Goal: Task Accomplishment & Management: Manage account settings

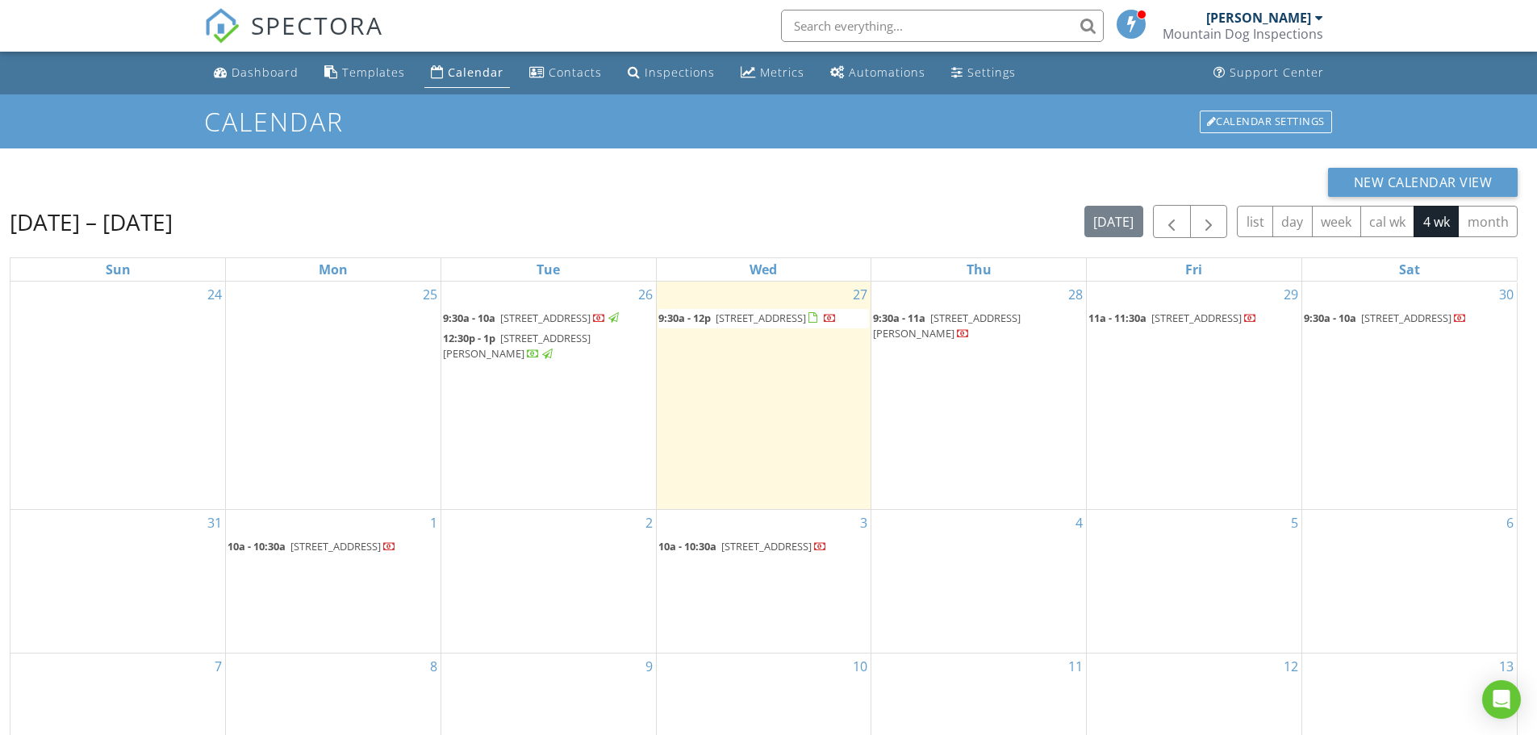
click at [781, 322] on span "11412 W Roxbury Pl, Littleton 80127" at bounding box center [761, 318] width 90 height 15
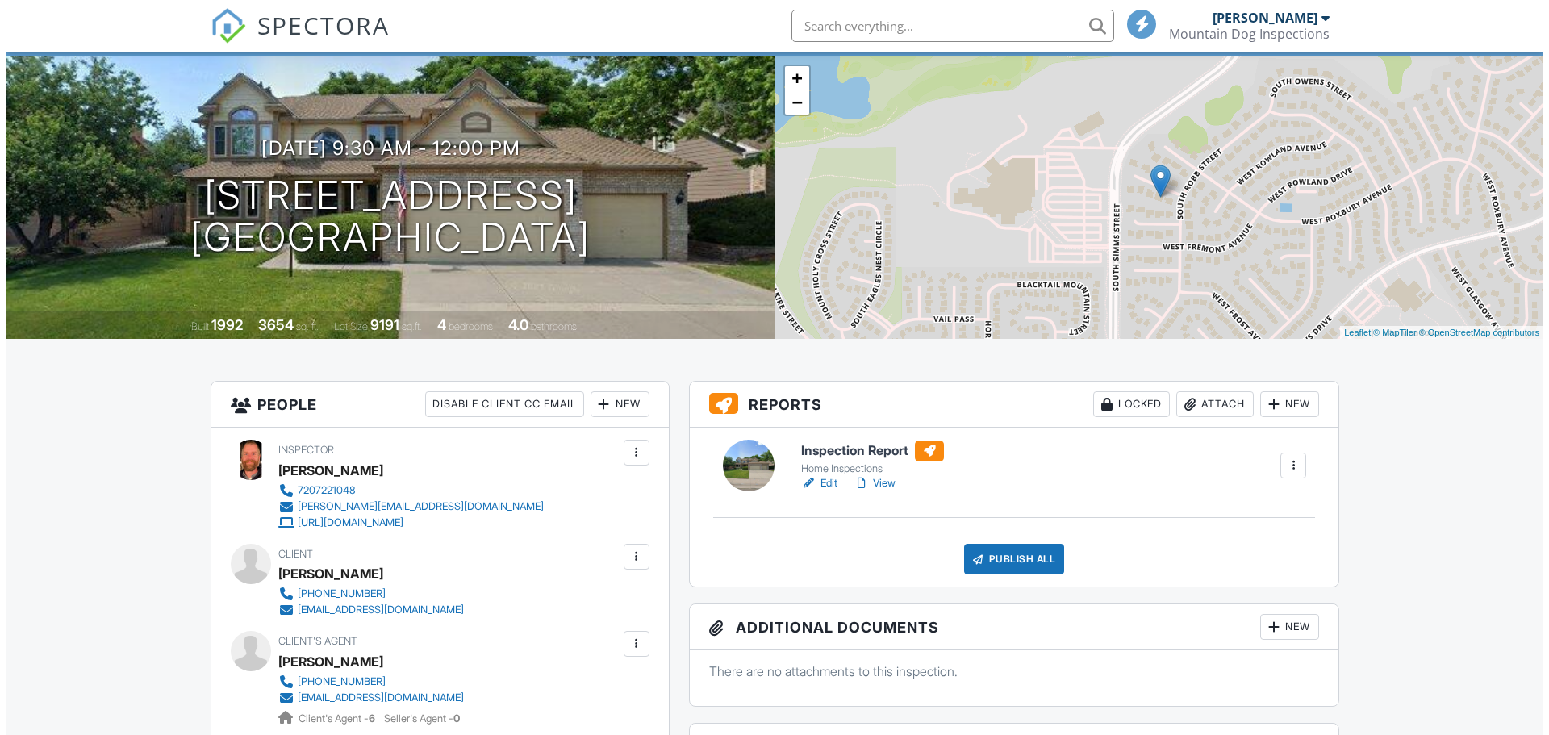
scroll to position [323, 0]
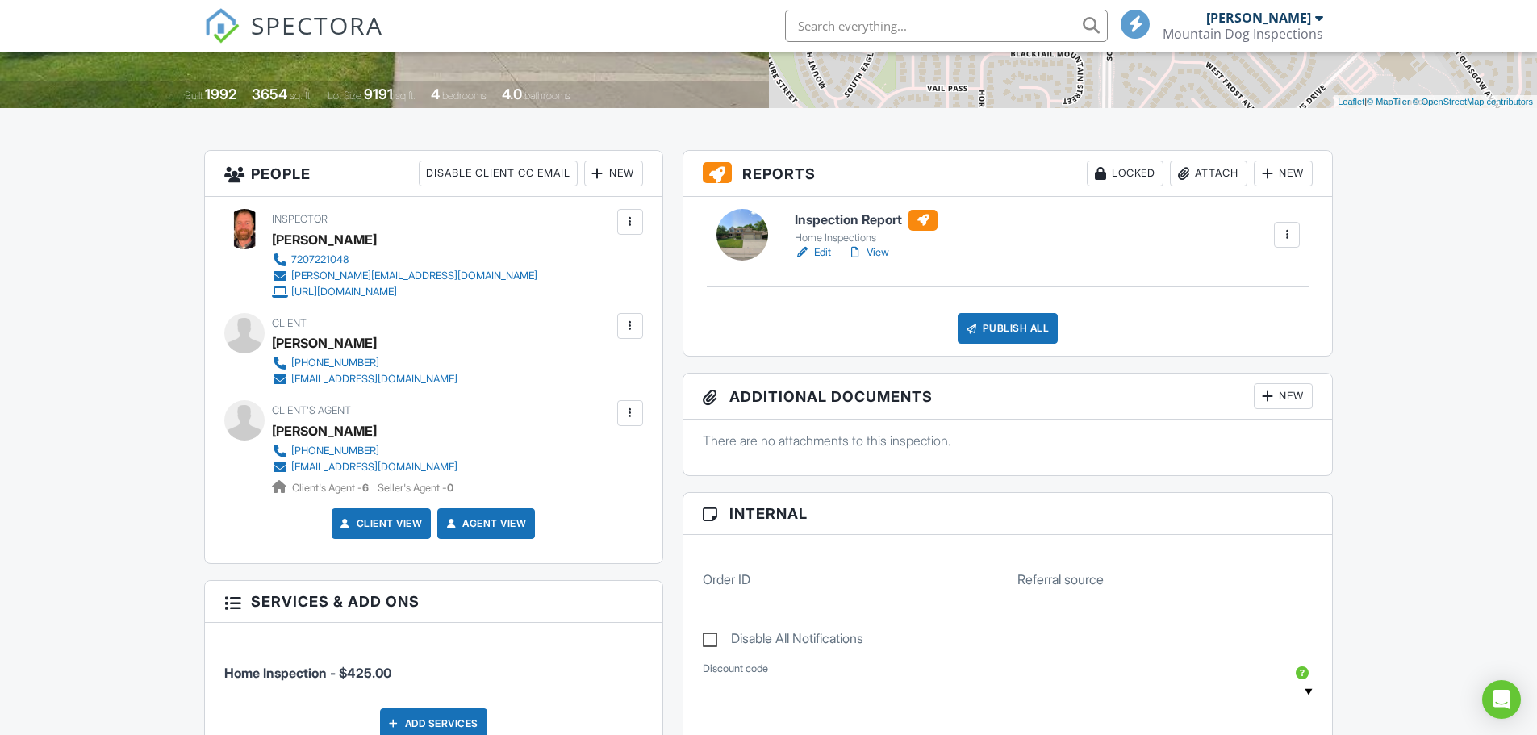
click at [1291, 241] on div at bounding box center [1287, 235] width 16 height 16
click at [1258, 353] on div "Delete" at bounding box center [1251, 361] width 34 height 18
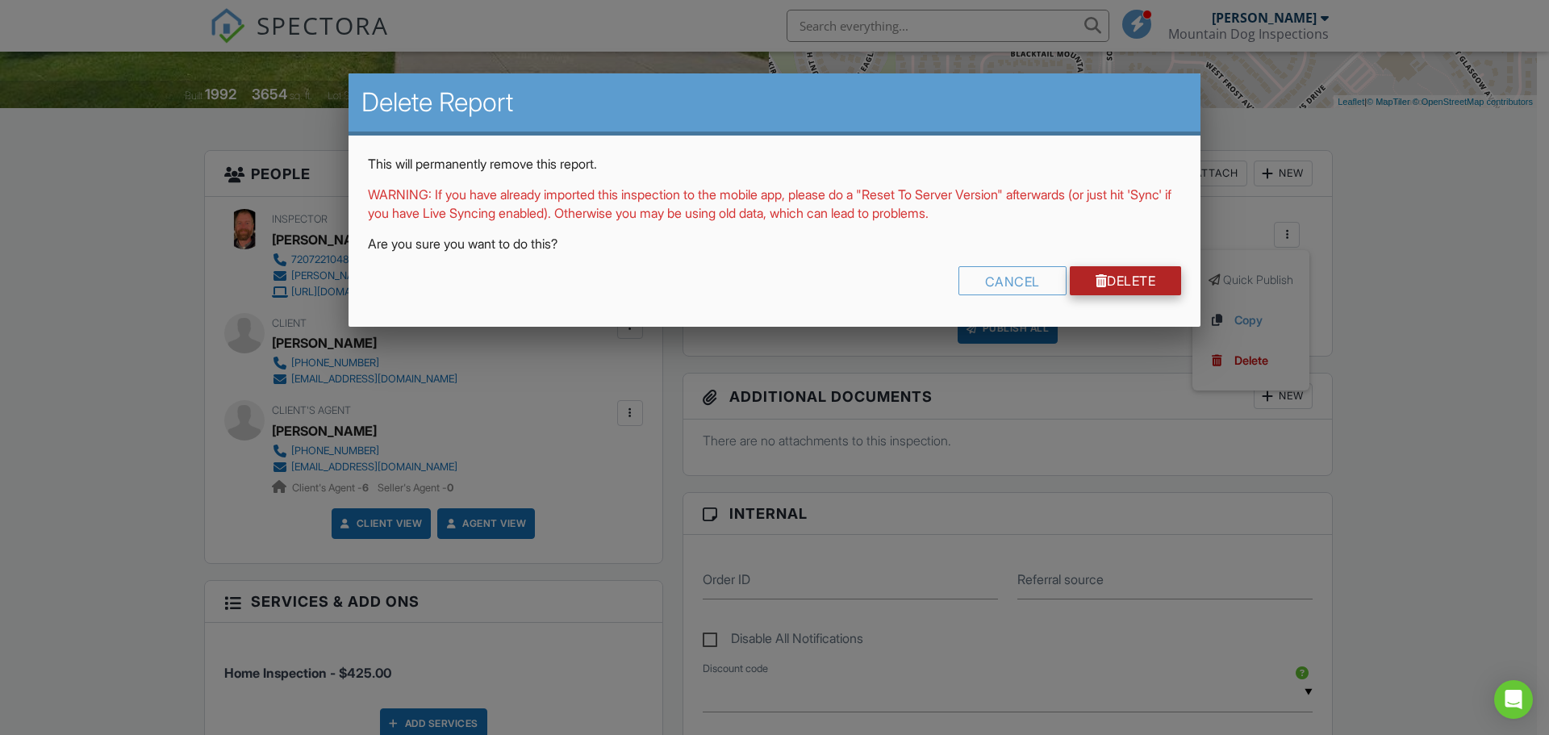
click at [1091, 273] on link "Delete" at bounding box center [1126, 280] width 112 height 29
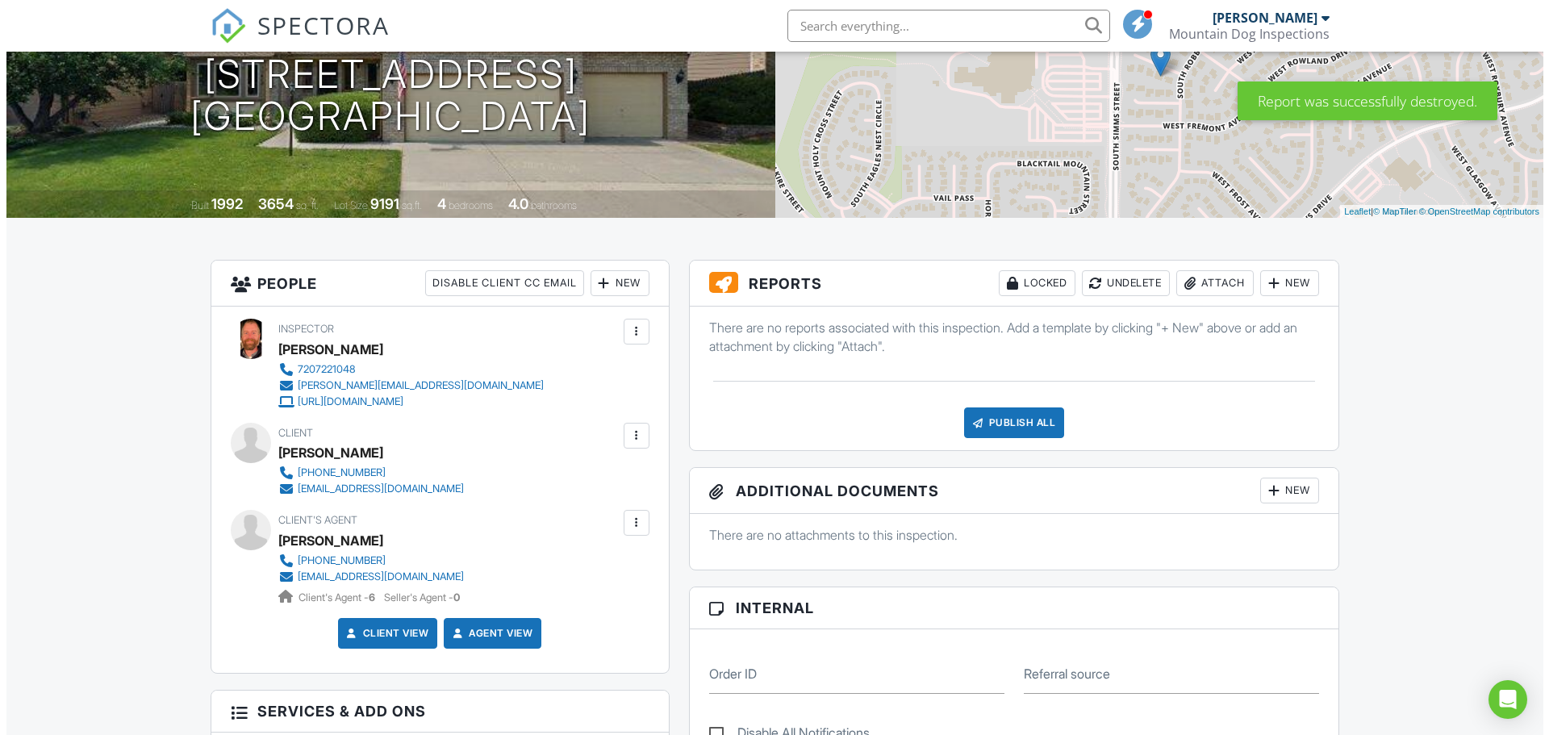
scroll to position [242, 0]
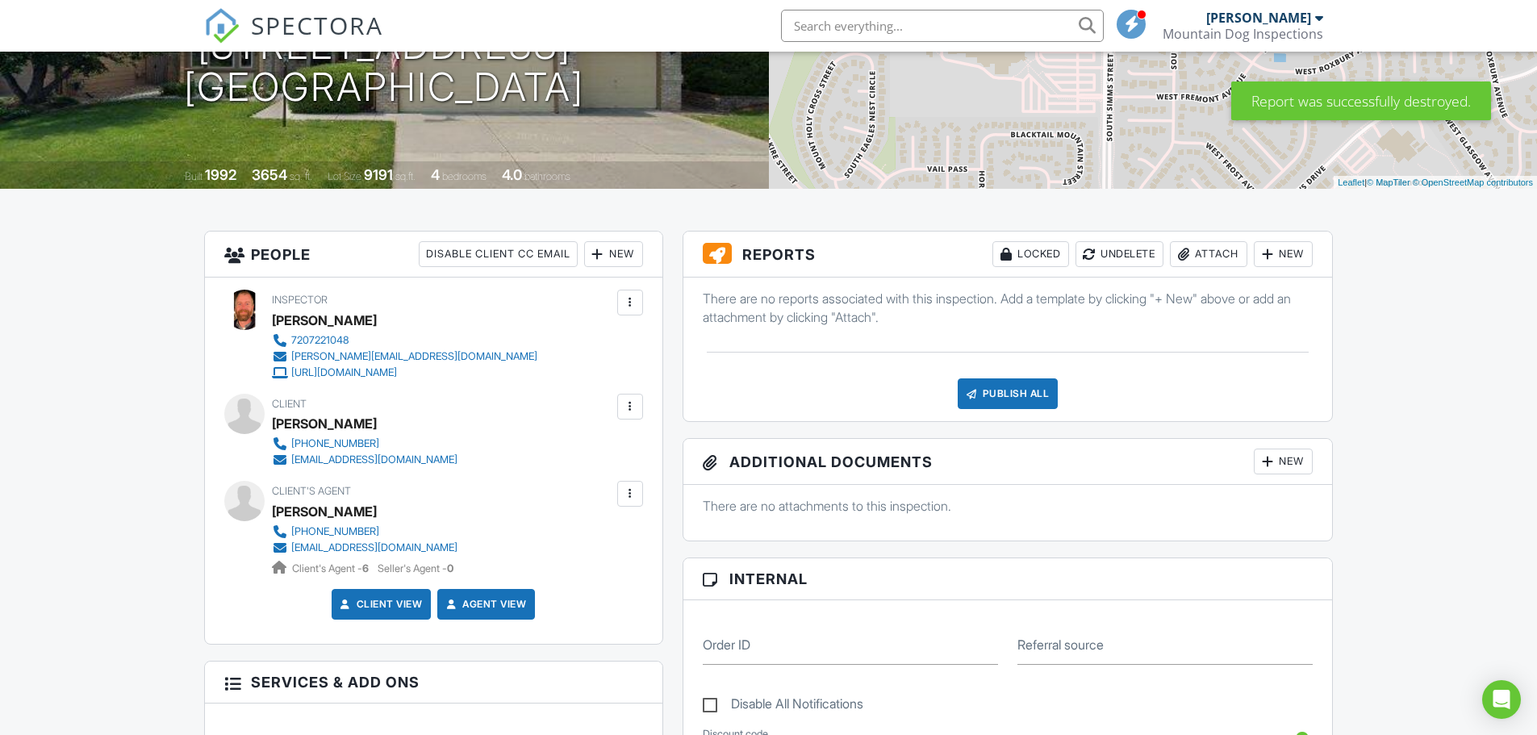
click at [1203, 254] on div "Attach" at bounding box center [1208, 254] width 77 height 26
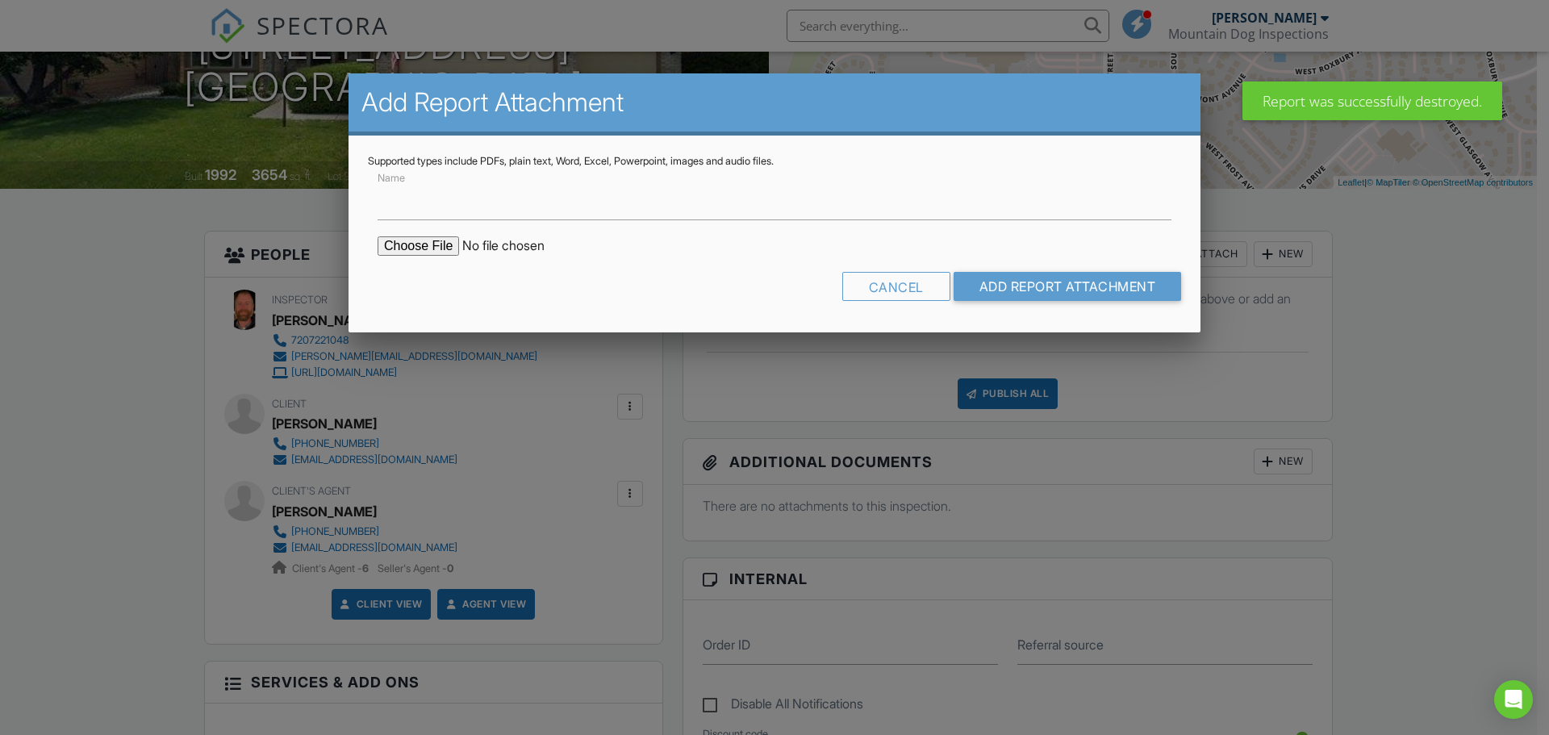
click at [450, 244] on input "file" at bounding box center [515, 245] width 274 height 19
type input "C:\fakepath\11412 W Roxbury Pl.pdf"
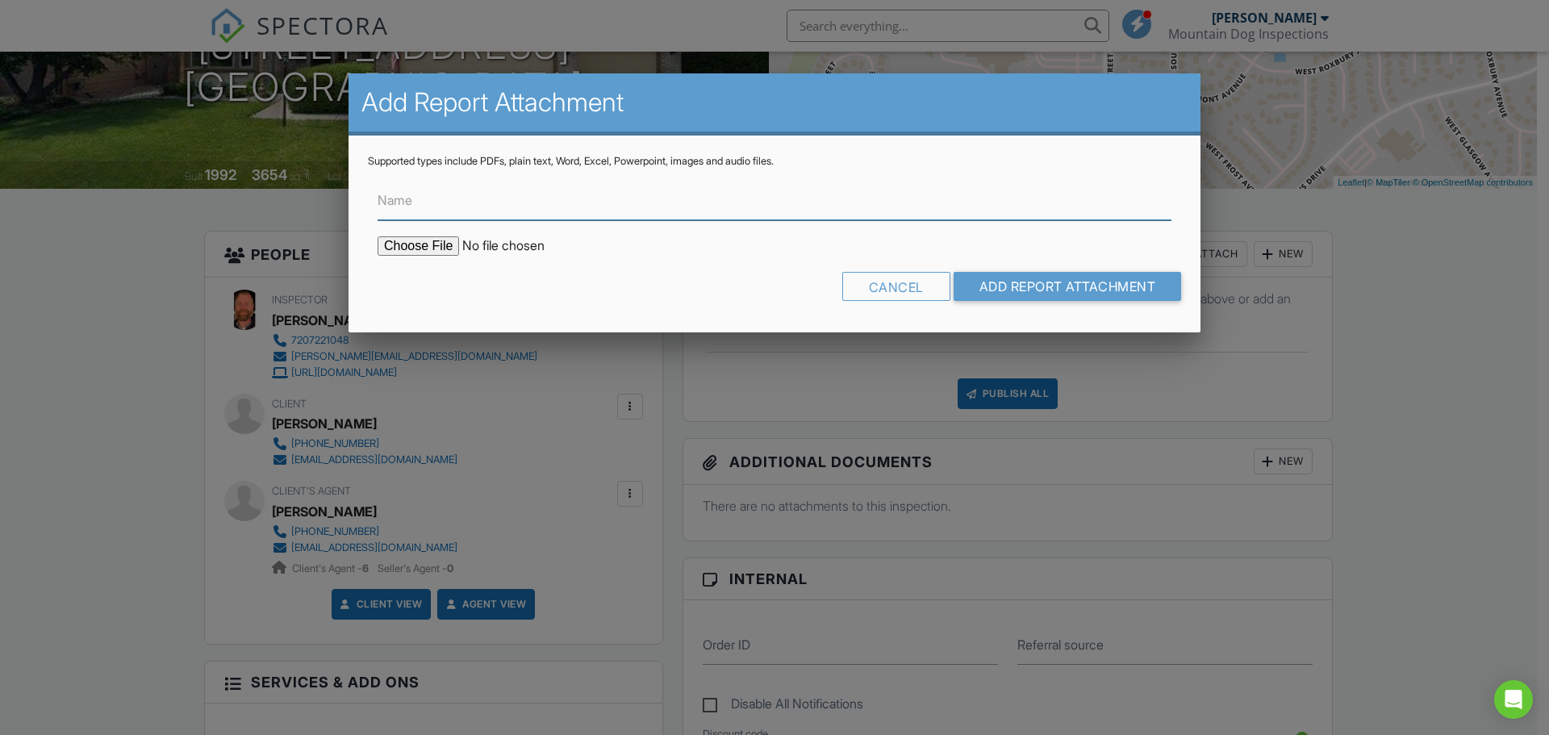
click at [488, 207] on input "Name" at bounding box center [775, 201] width 794 height 40
type input "[STREET_ADDRESS]"
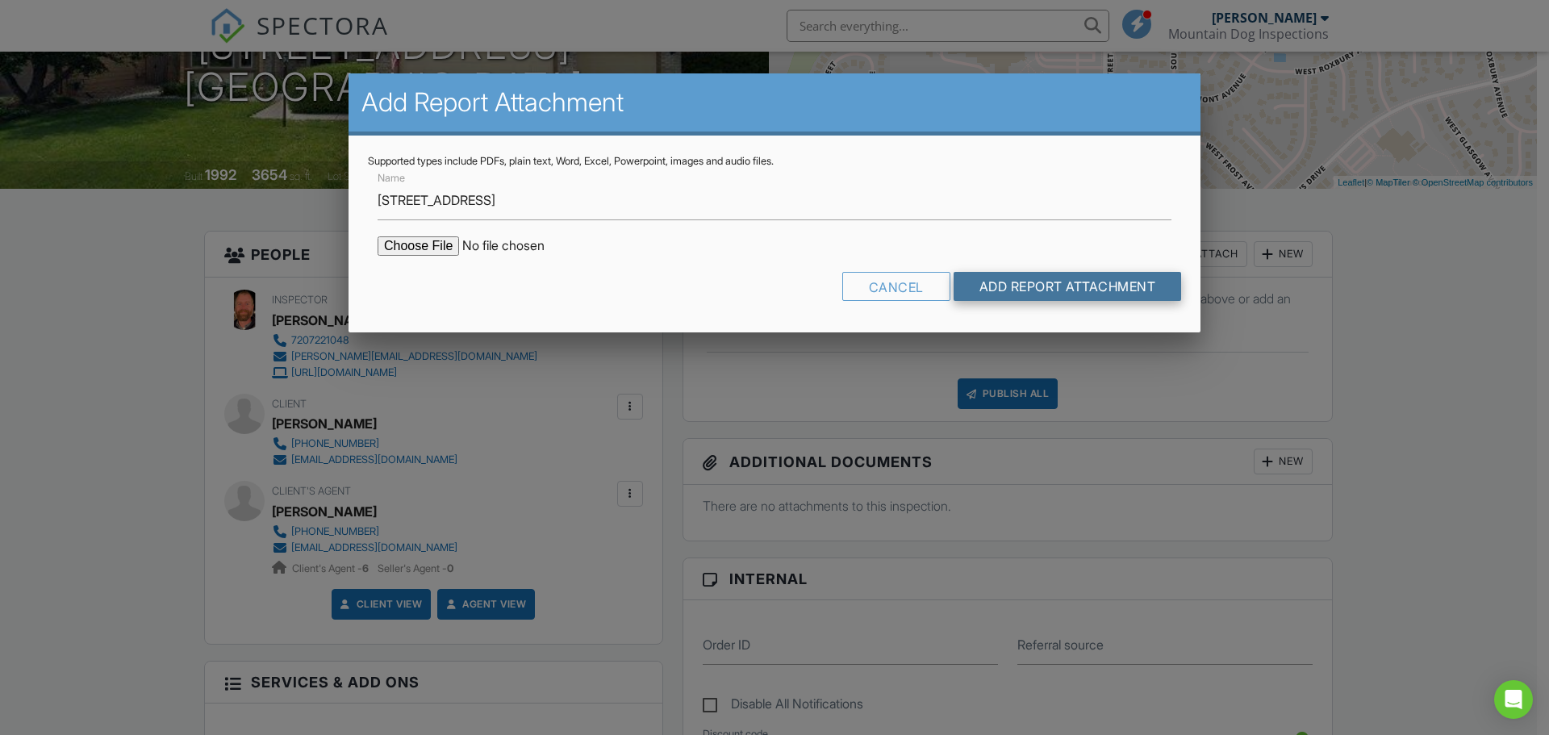
click at [1037, 287] on input "Add Report Attachment" at bounding box center [1068, 286] width 228 height 29
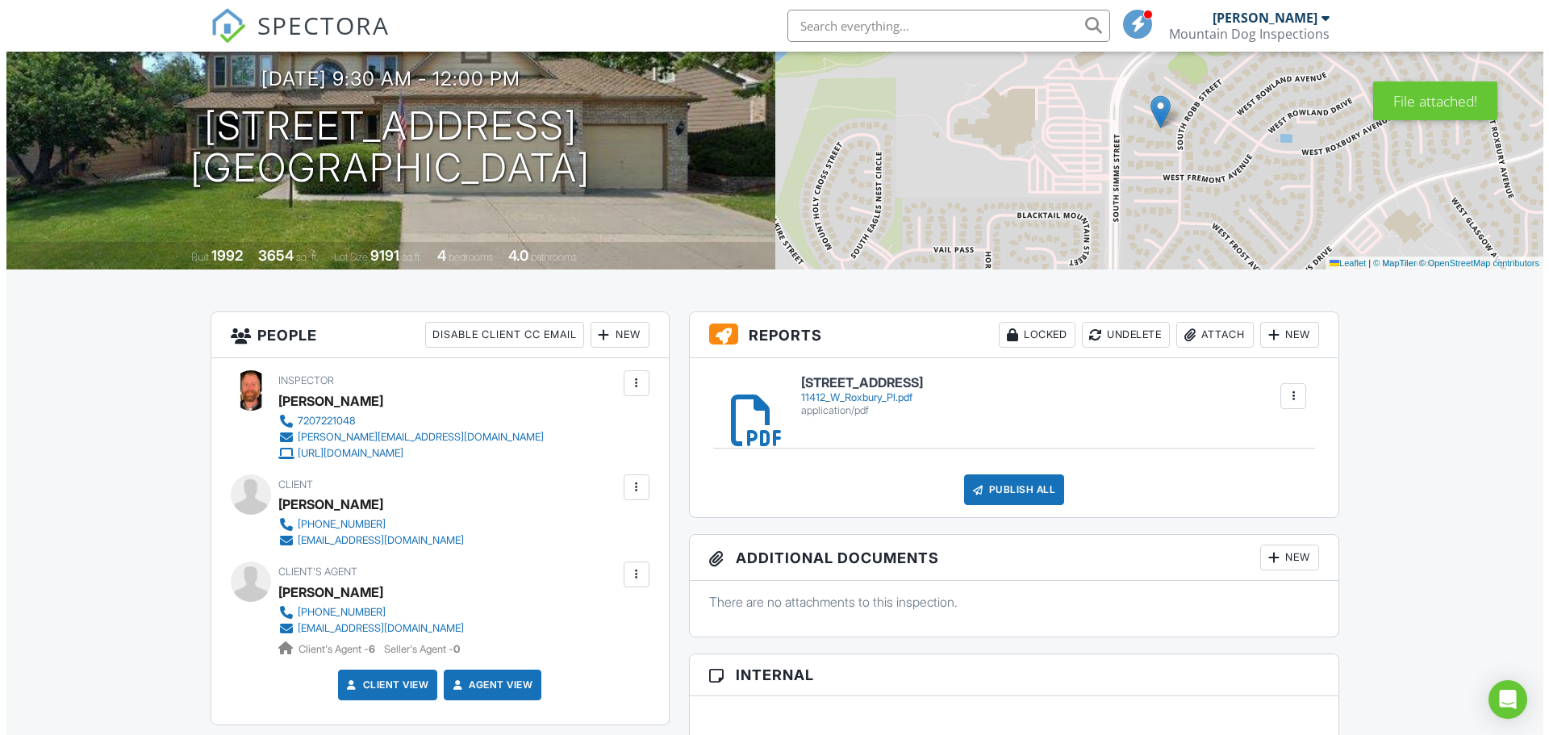
scroll to position [323, 0]
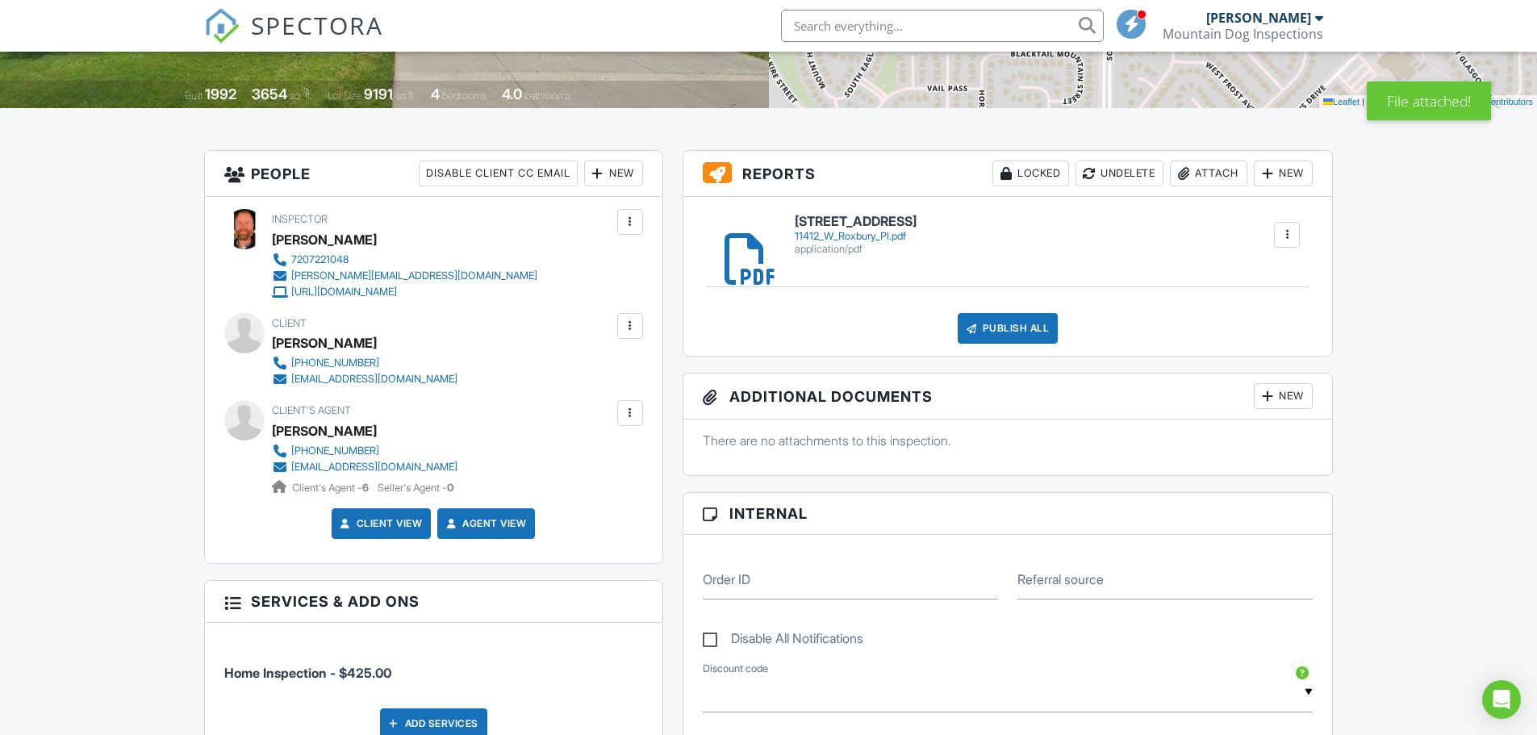
click at [633, 412] on div at bounding box center [630, 413] width 16 height 16
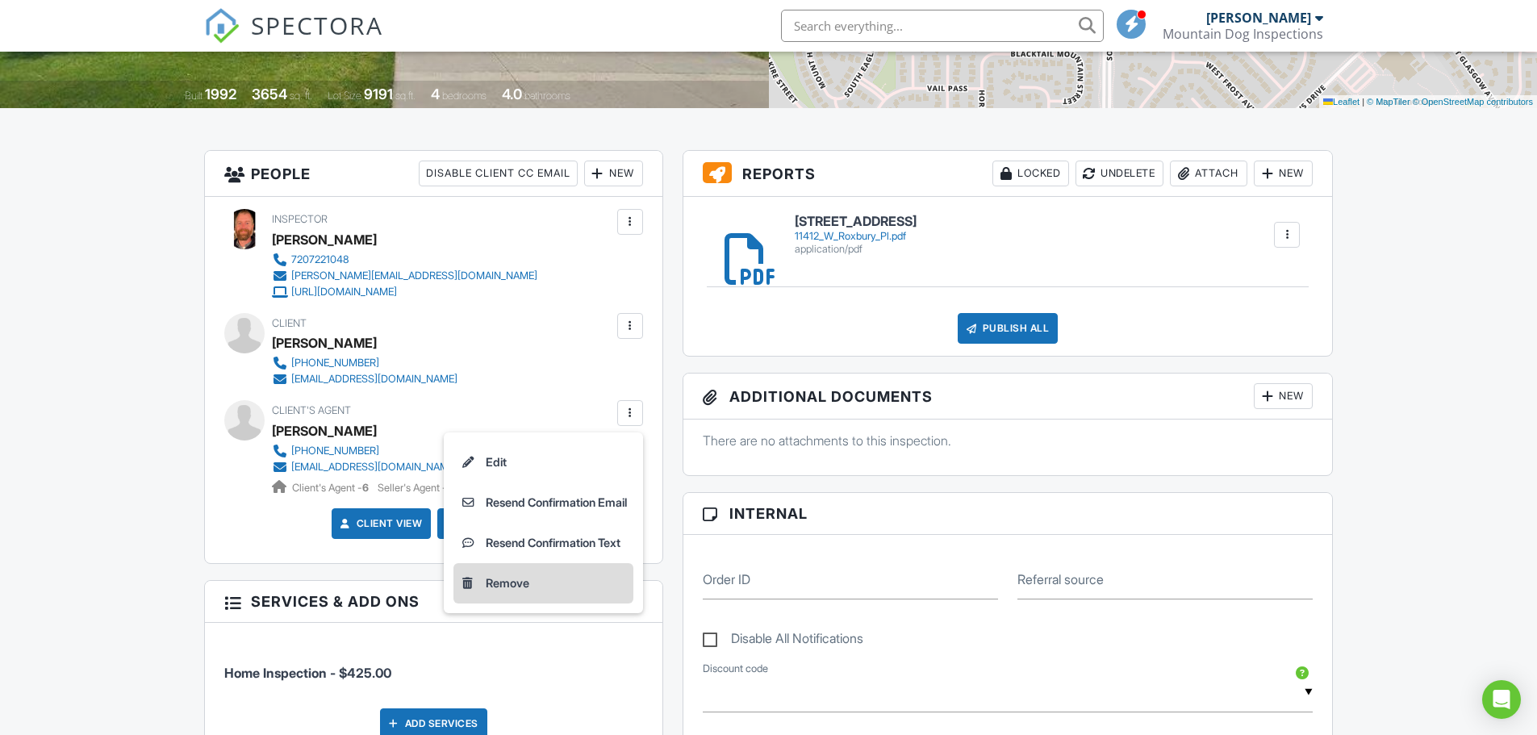
click at [521, 584] on li "Remove" at bounding box center [543, 583] width 180 height 40
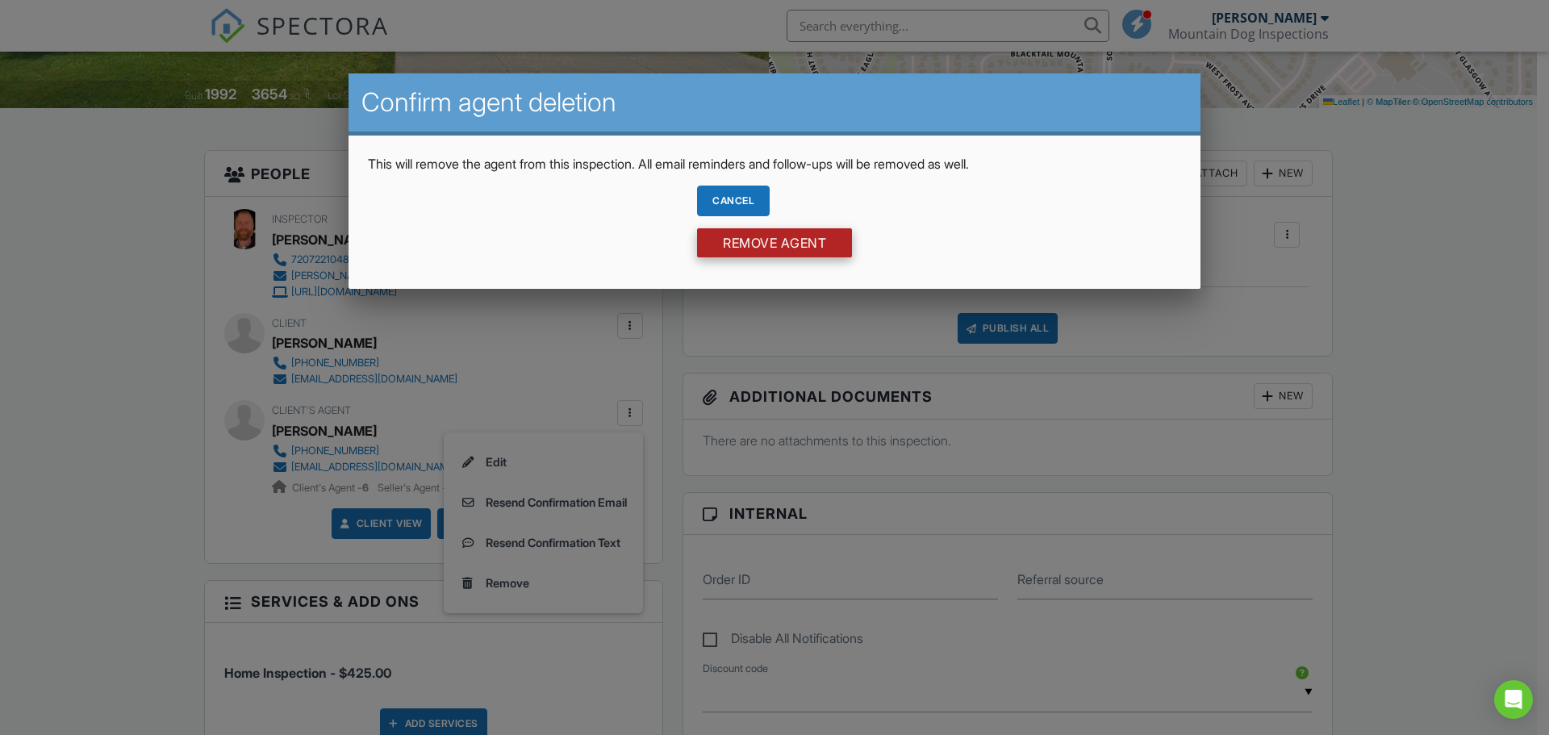
click at [763, 252] on input "Remove Agent" at bounding box center [774, 242] width 155 height 29
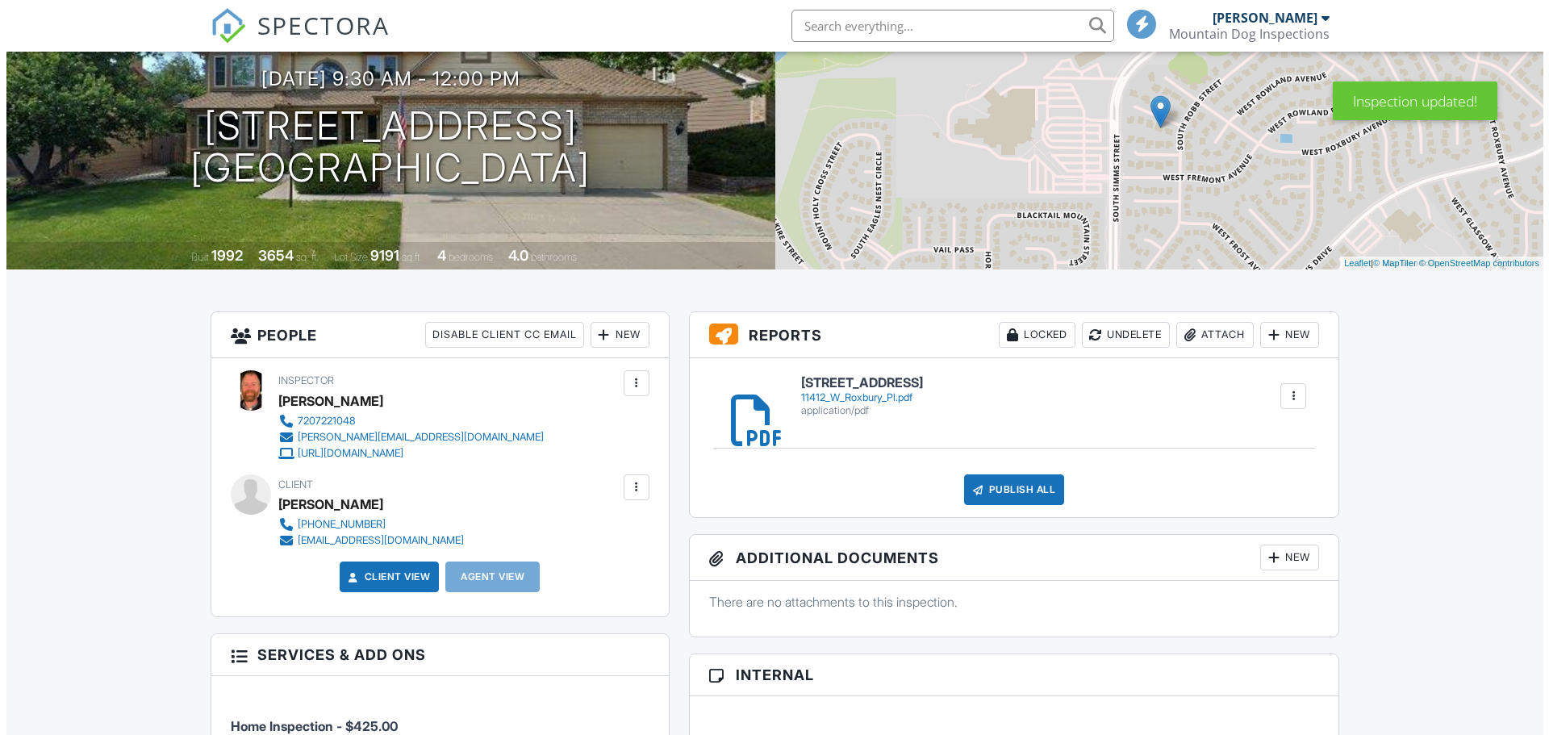
scroll to position [323, 0]
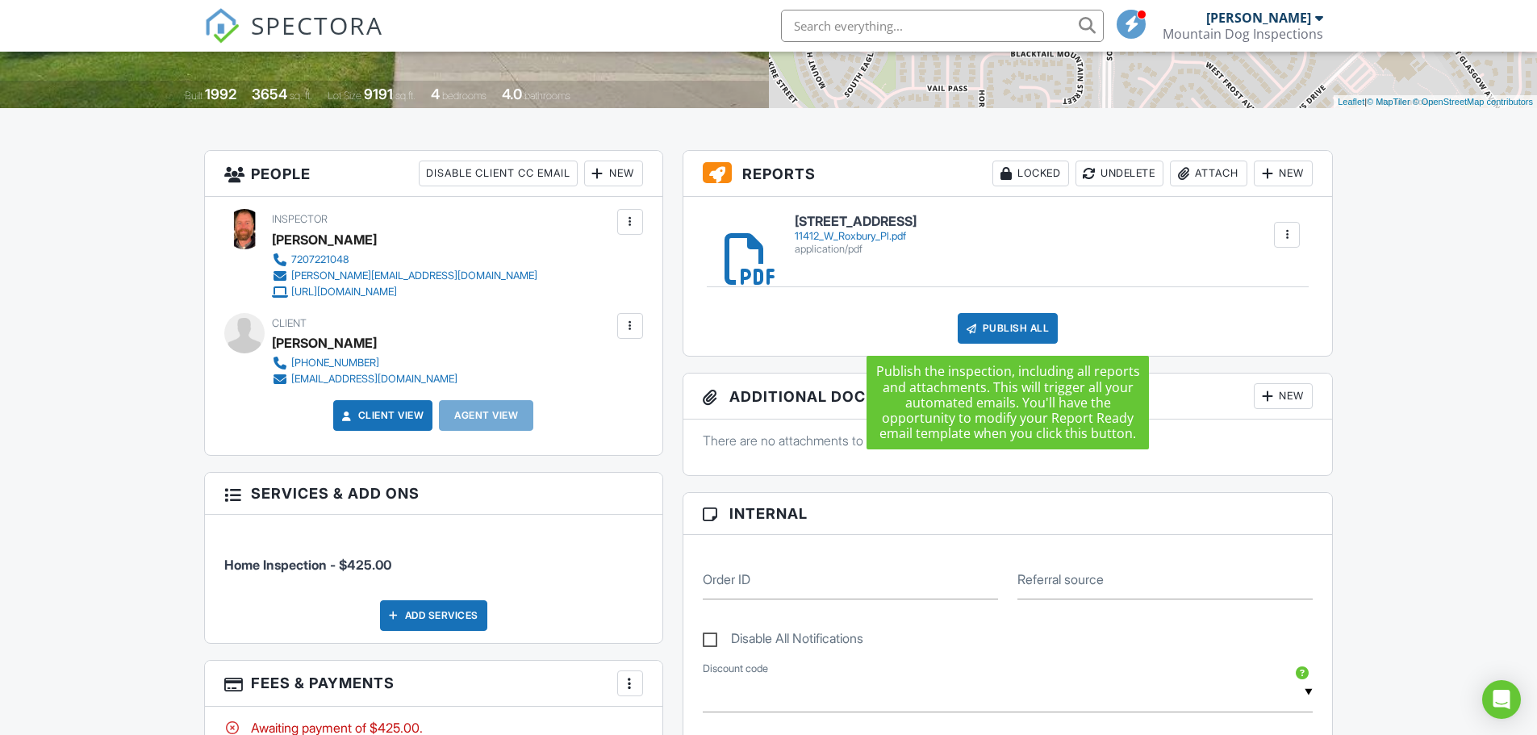
click at [1022, 323] on div "Publish All" at bounding box center [1008, 328] width 101 height 31
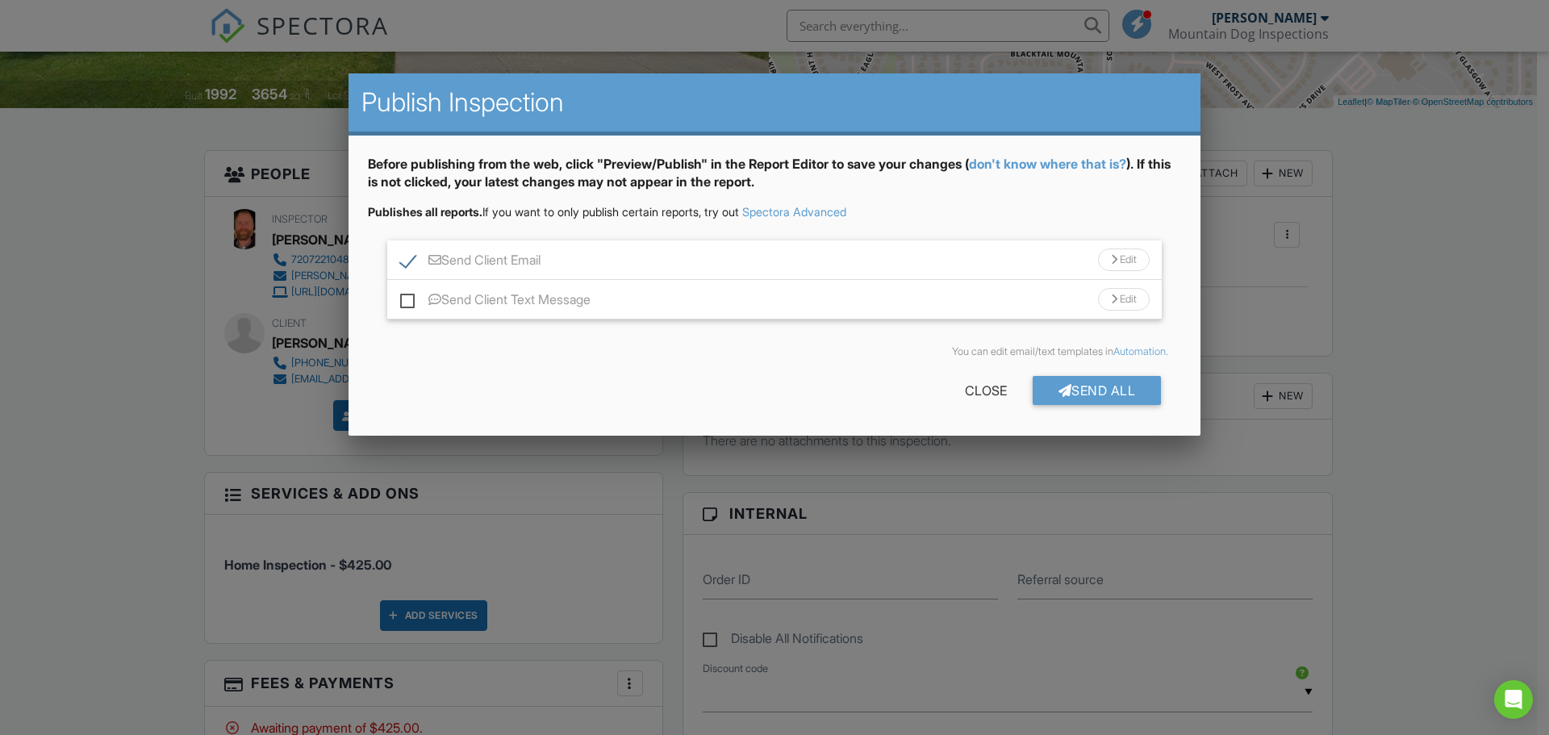
click at [1111, 259] on div at bounding box center [1114, 260] width 6 height 10
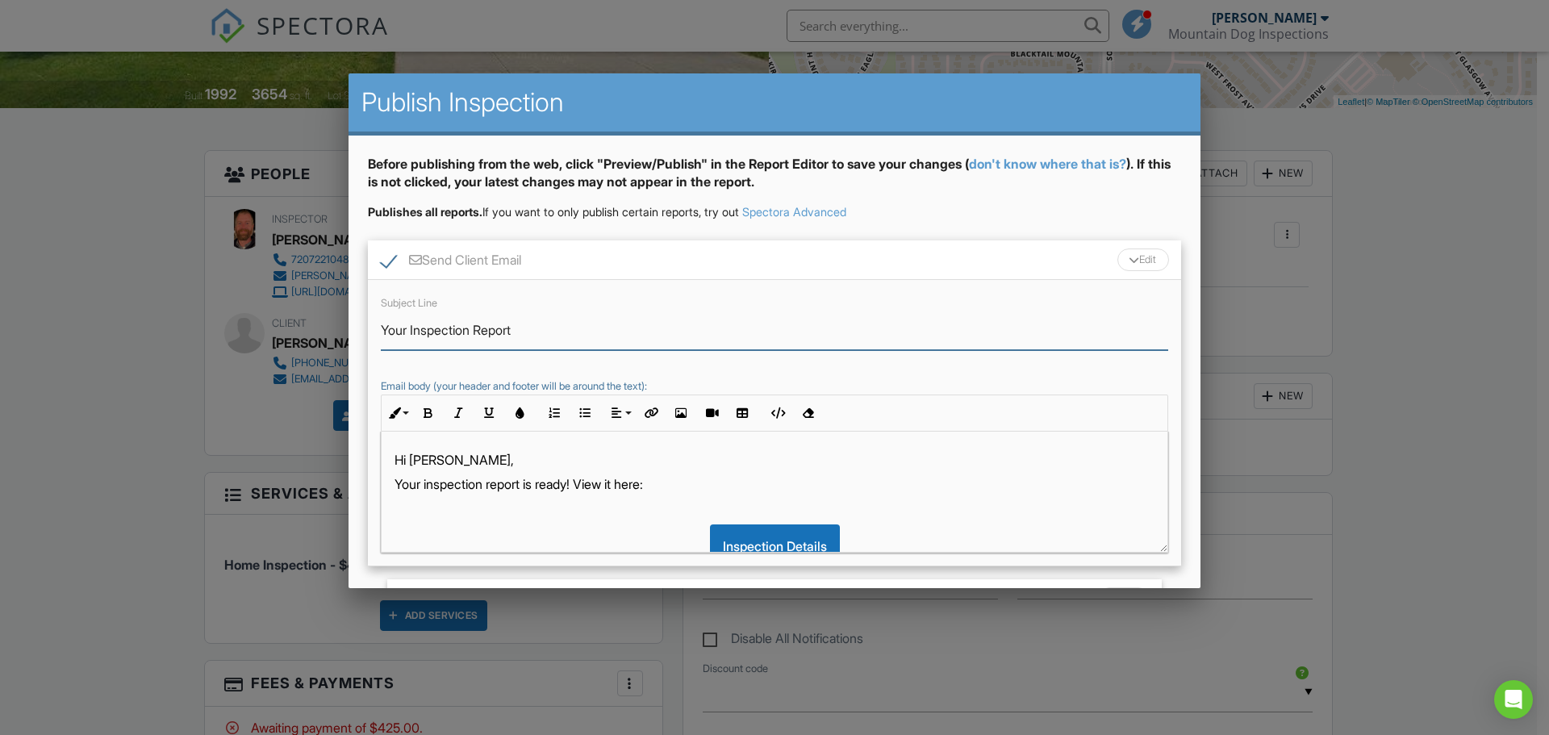
click at [668, 341] on input "Your Inspection Report" at bounding box center [774, 331] width 787 height 40
type input "Your Inspection Report - [STREET_ADDRESS]"
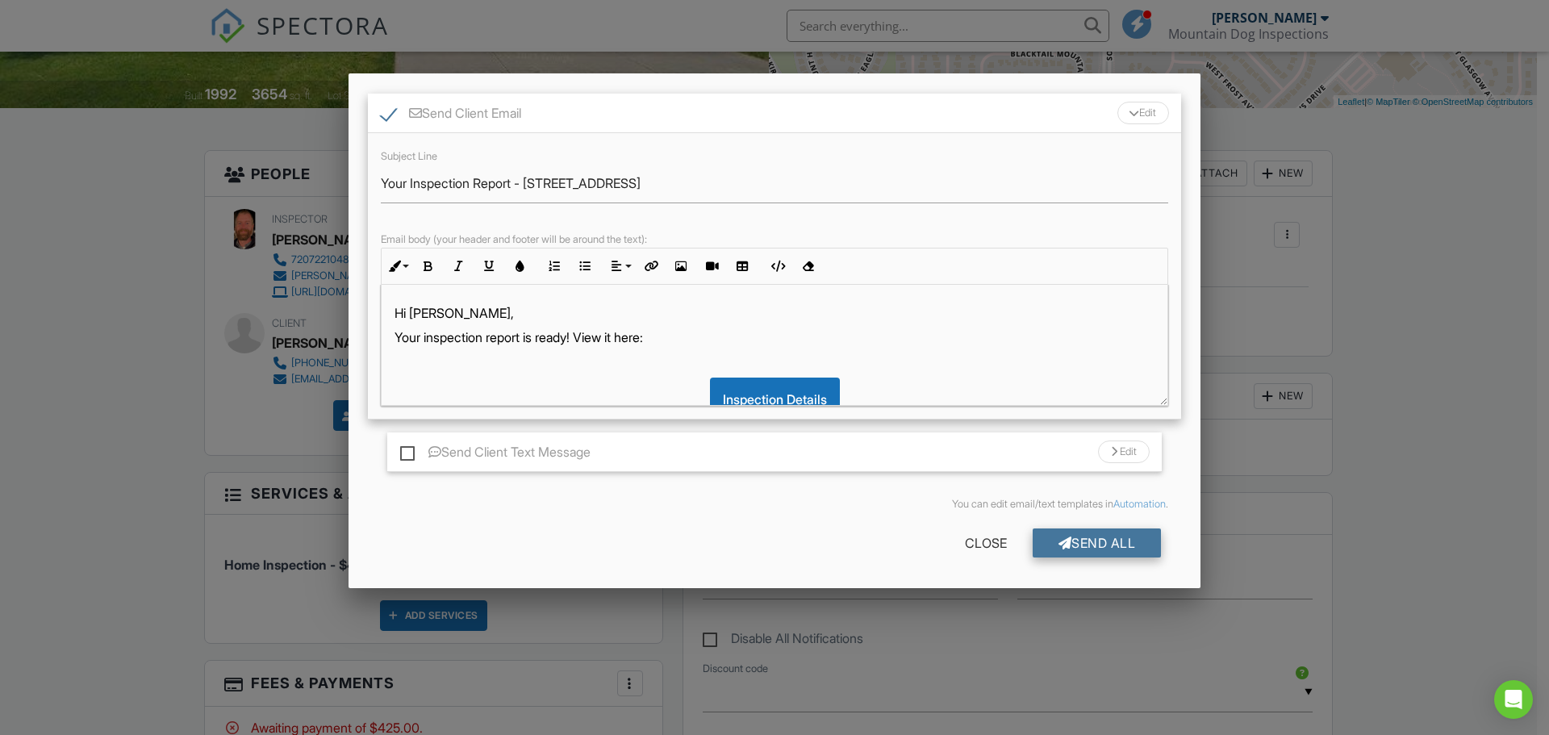
click at [1082, 549] on div "Send All" at bounding box center [1097, 542] width 129 height 29
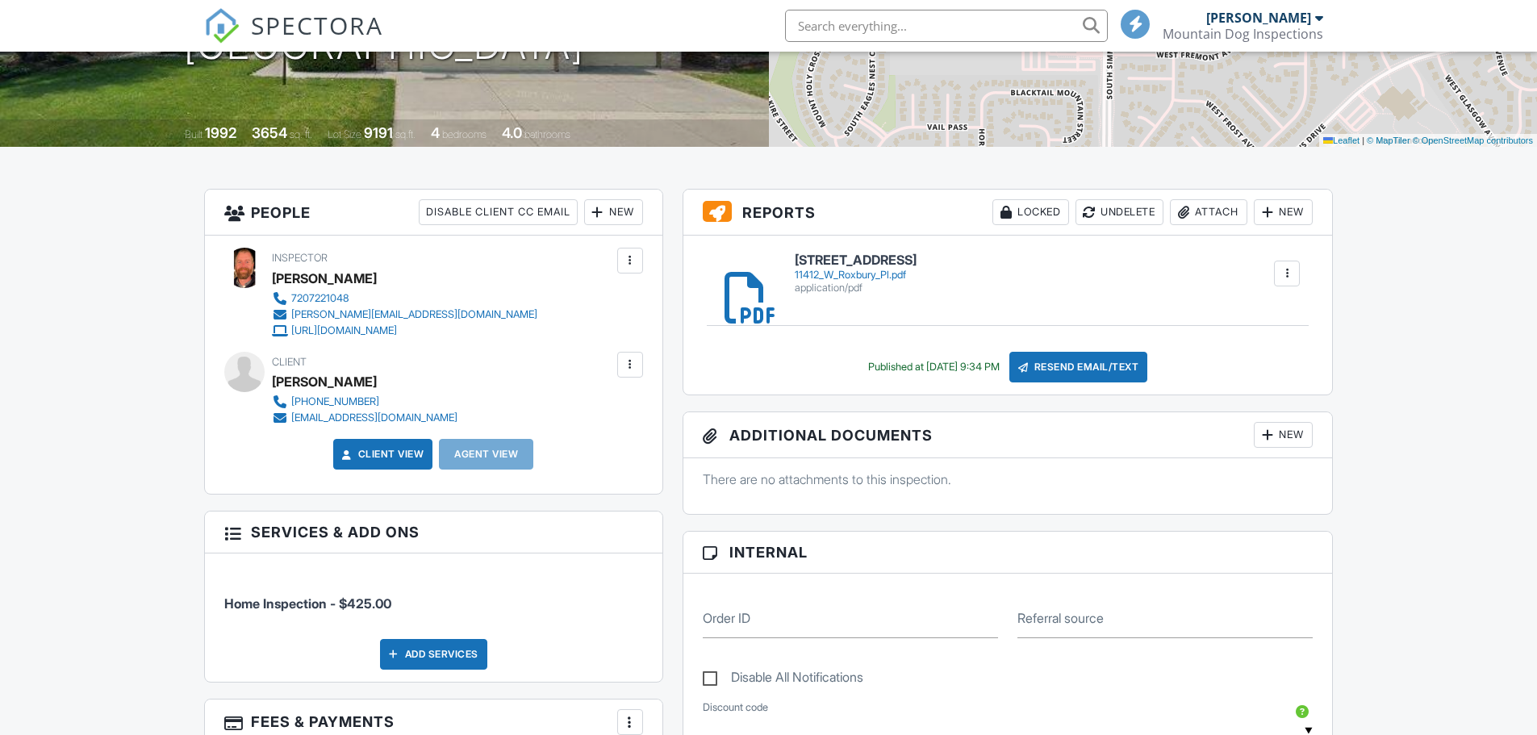
scroll to position [323, 0]
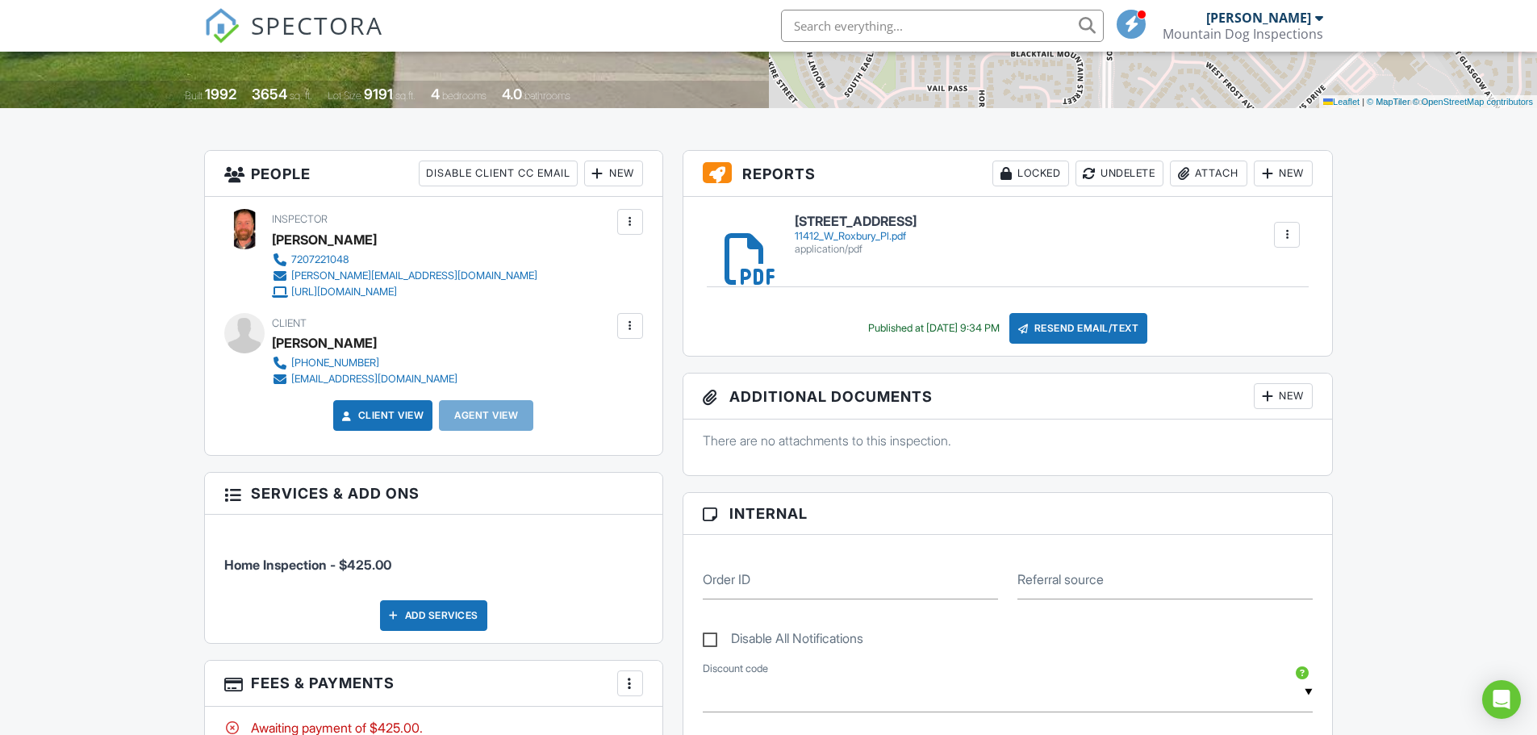
click at [890, 240] on div "11412_W_Roxbury_Pl.pdf" at bounding box center [856, 236] width 122 height 13
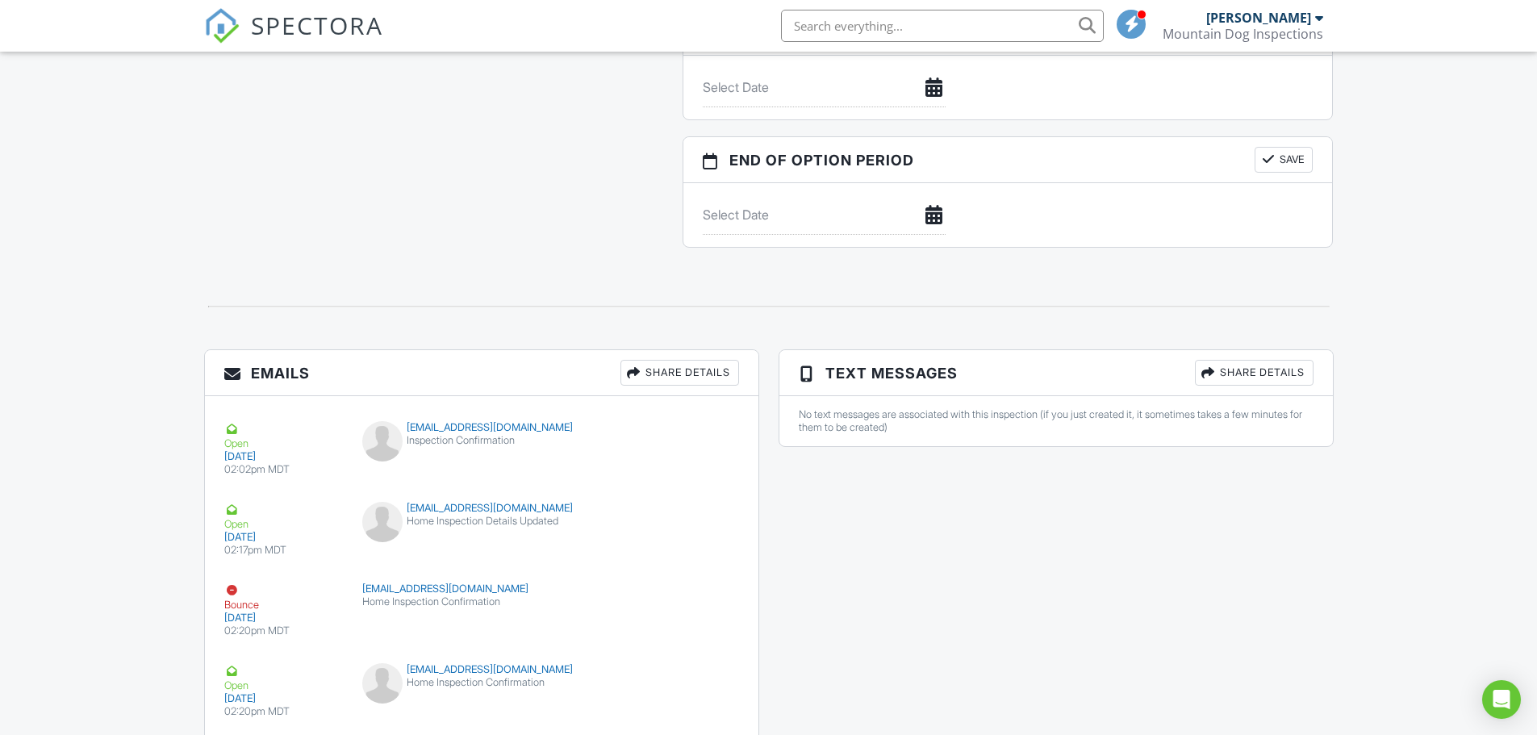
scroll to position [1680, 0]
